Goal: Task Accomplishment & Management: Use online tool/utility

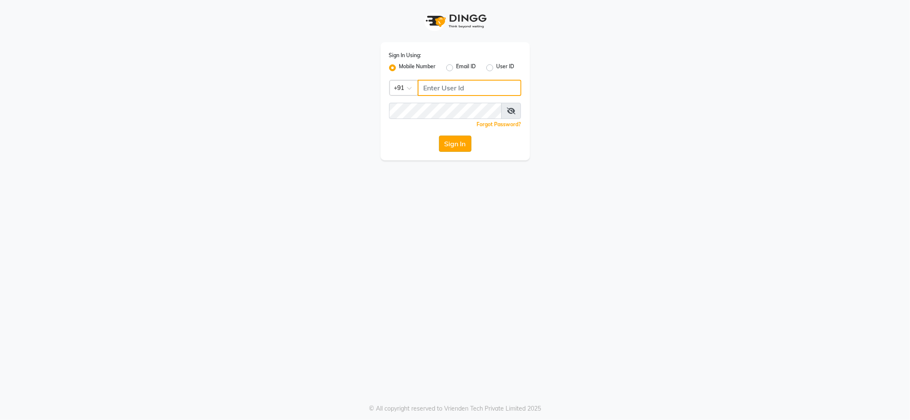
type input "7888029666"
click at [454, 141] on button "Sign In" at bounding box center [455, 144] width 32 height 16
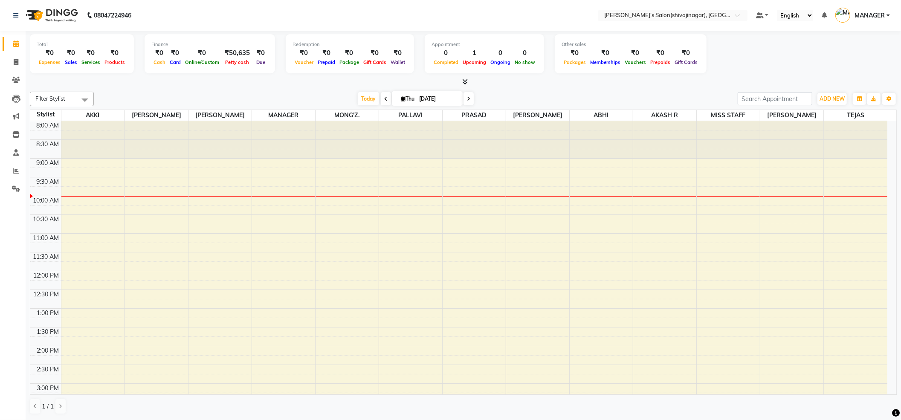
click at [12, 50] on link "Calendar" at bounding box center [13, 44] width 20 height 14
click at [21, 65] on span at bounding box center [16, 63] width 15 height 10
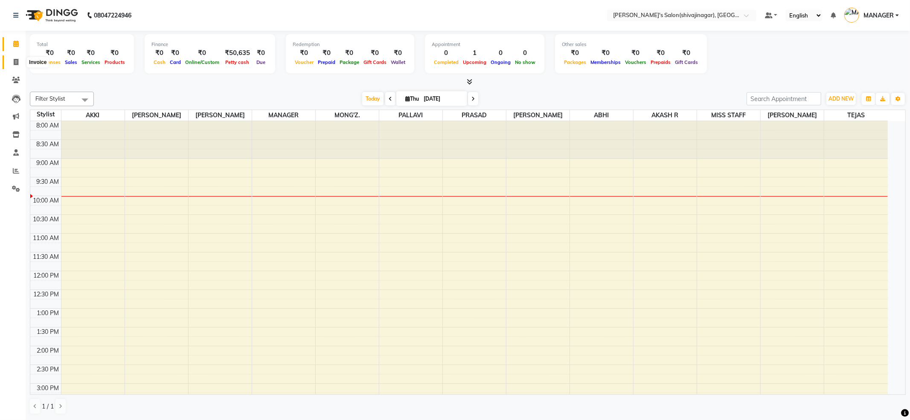
select select "service"
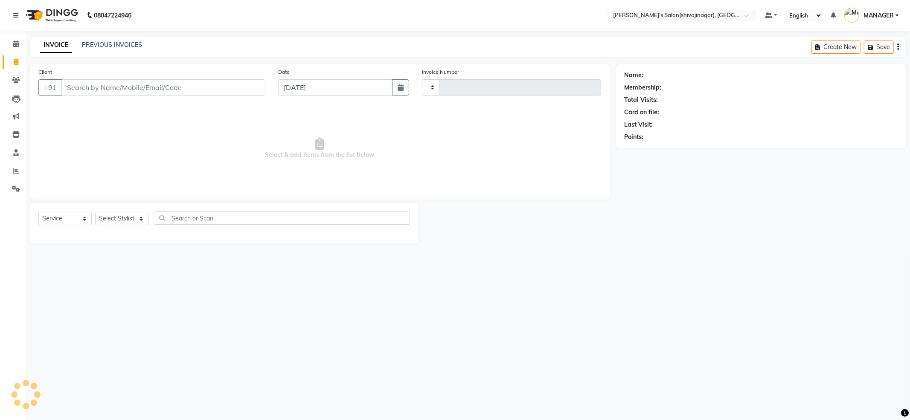
type input "2388"
select select "4174"
click at [133, 42] on link "PREVIOUS INVOICES" at bounding box center [112, 45] width 60 height 8
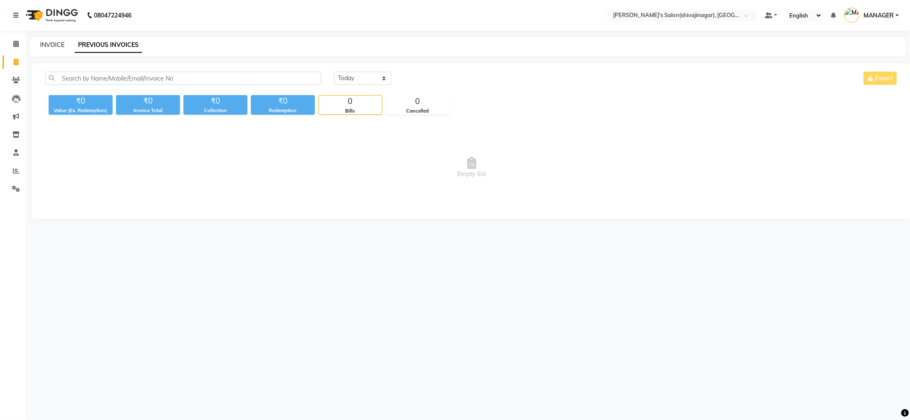
drag, startPoint x: 47, startPoint y: 46, endPoint x: 46, endPoint y: 26, distance: 20.1
click at [48, 45] on link "INVOICE" at bounding box center [52, 45] width 24 height 8
select select "service"
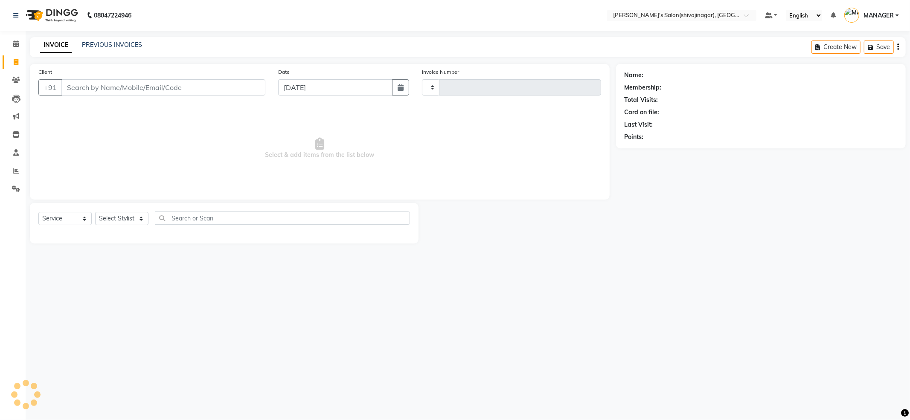
type input "2388"
select select "4174"
